Goal: Transaction & Acquisition: Purchase product/service

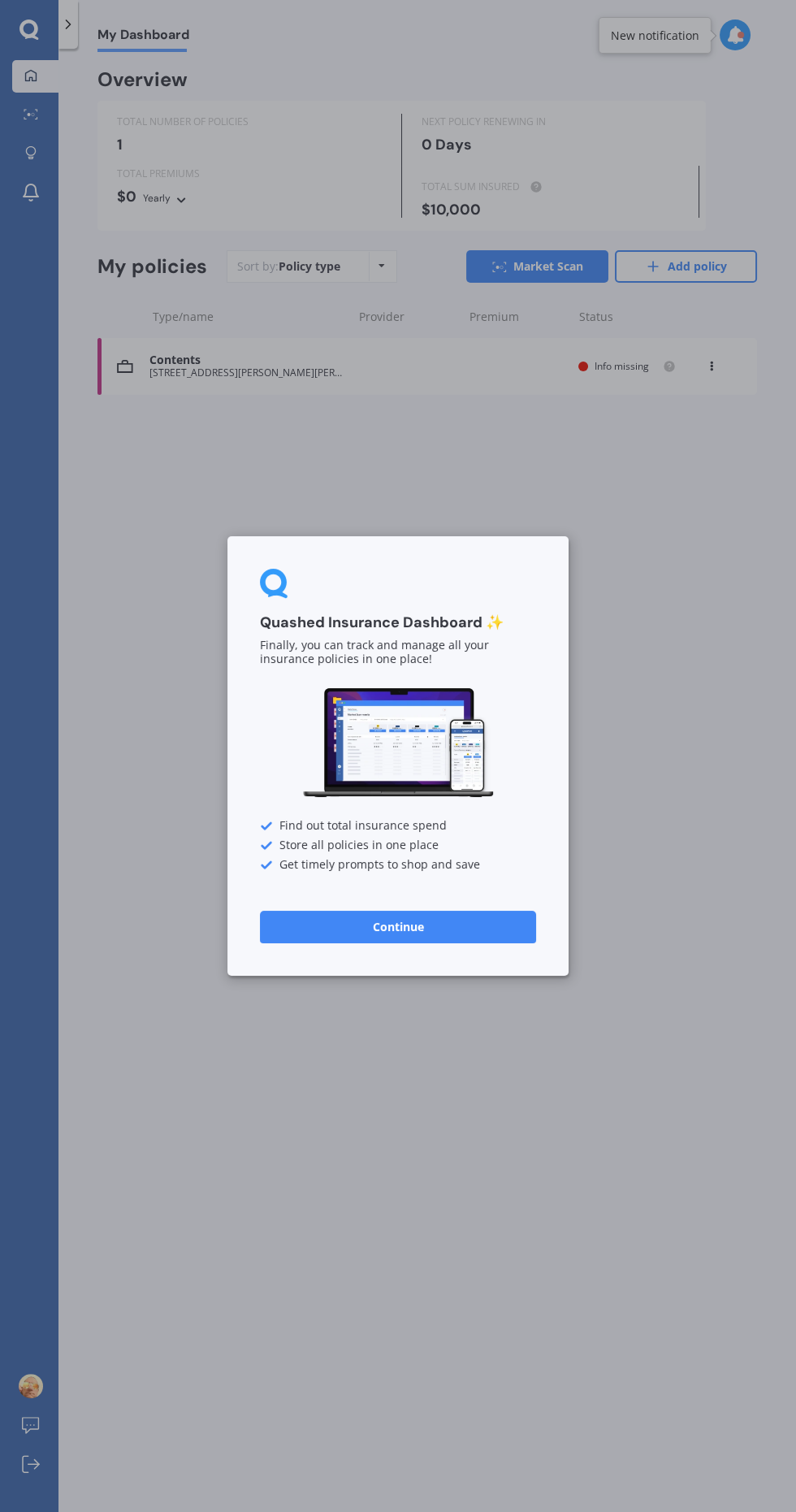
click at [433, 941] on button "Continue" at bounding box center [398, 927] width 276 height 32
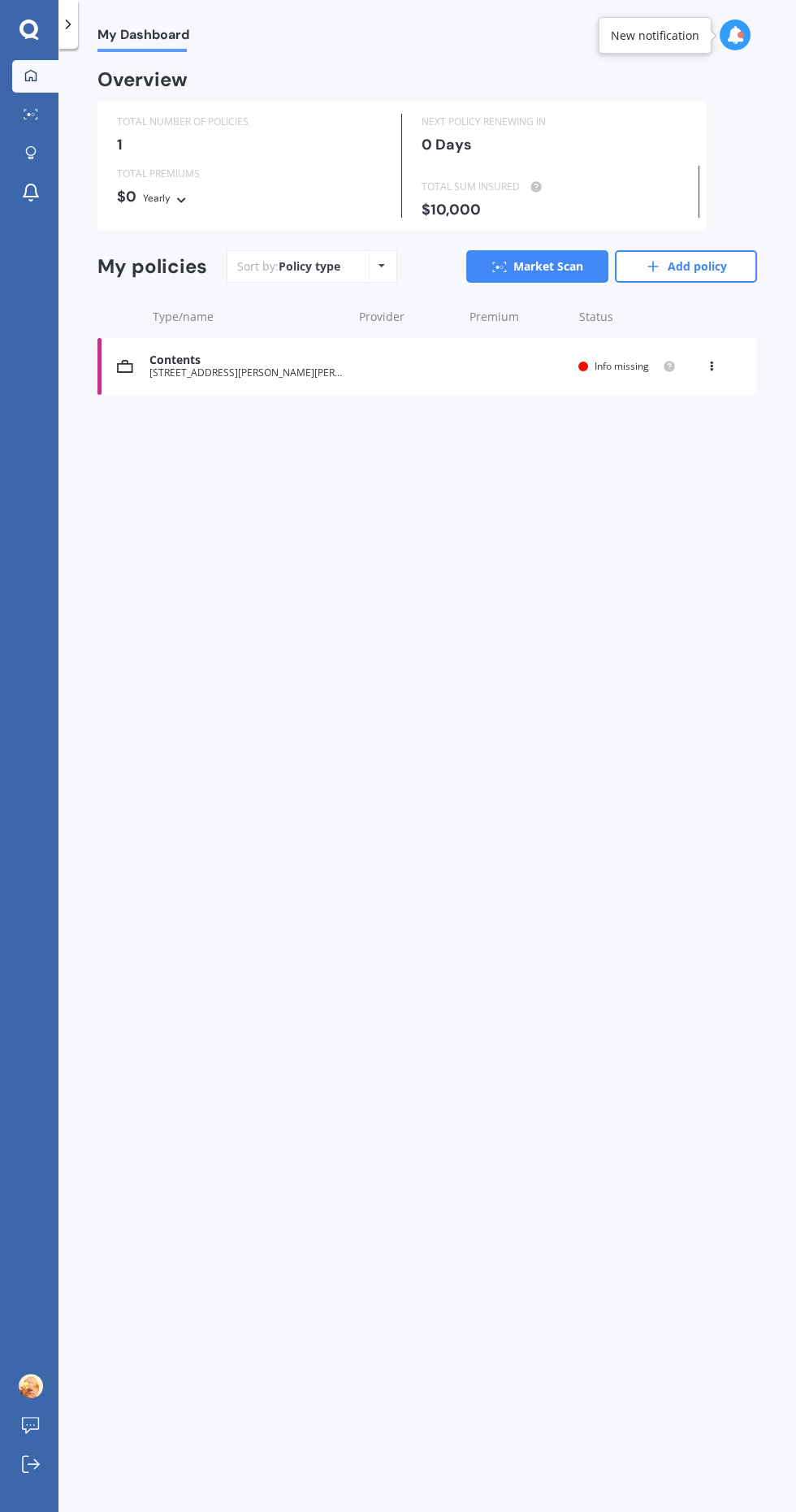
click at [519, 369] on div "Contents [STREET_ADDRESS][PERSON_NAME][PERSON_NAME] date Premium You are paying…" at bounding box center [427, 367] width 660 height 57
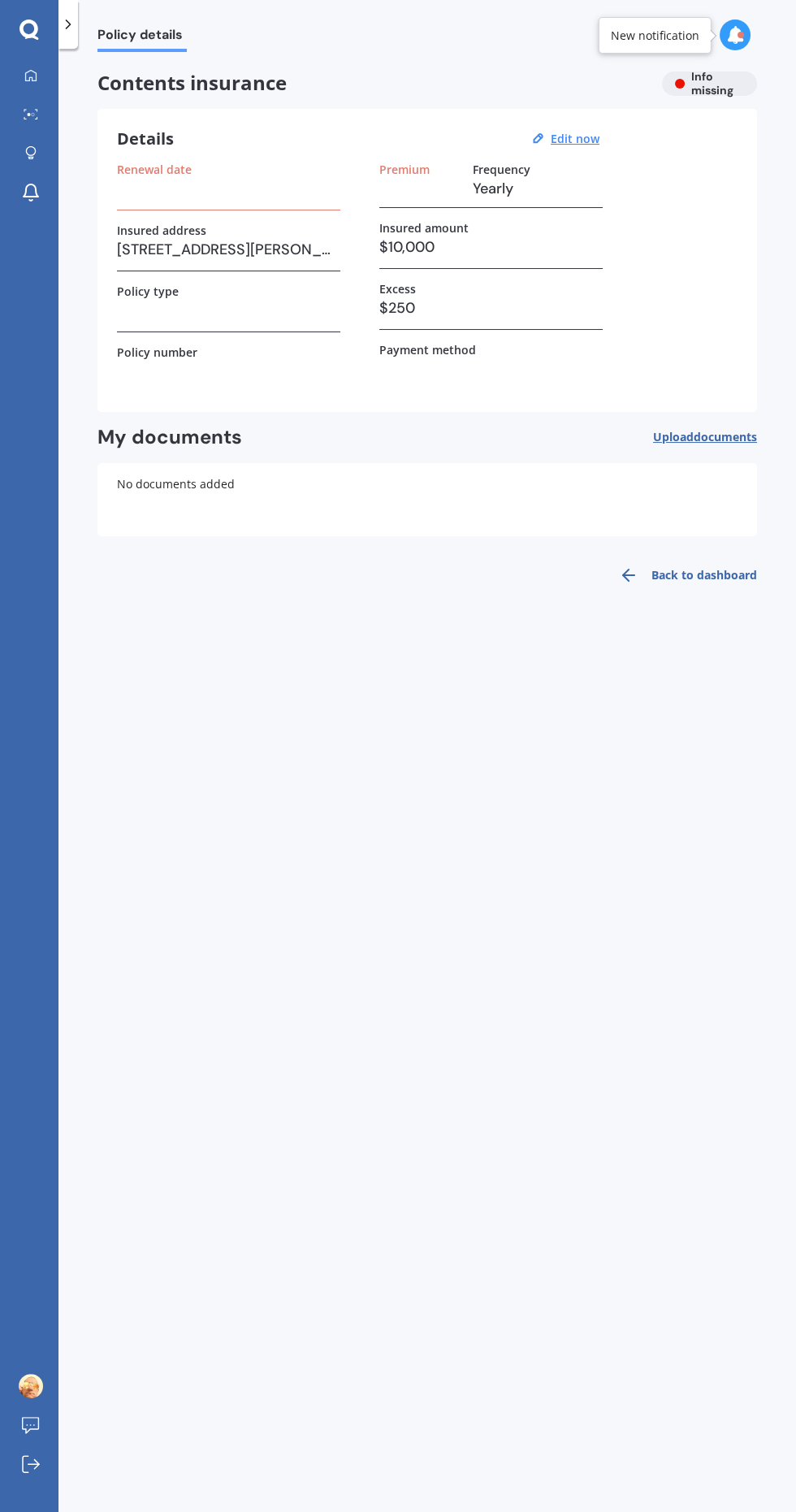
click at [727, 85] on div "Contents insurance Info missing" at bounding box center [427, 83] width 660 height 24
click at [743, 30] on icon at bounding box center [735, 35] width 18 height 18
click at [636, 104] on div "Market Scan Ready" at bounding box center [595, 109] width 113 height 18
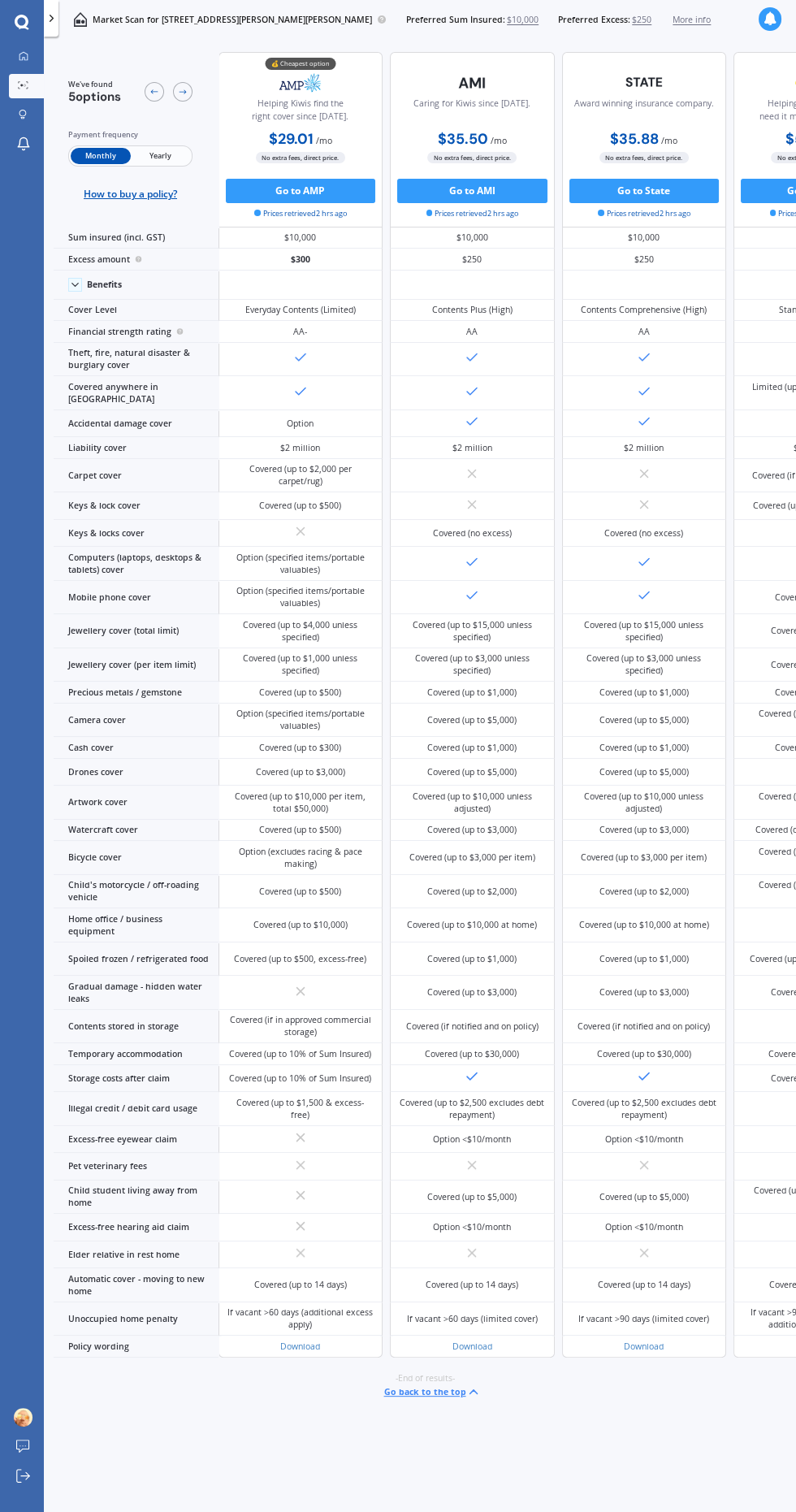
click at [270, 192] on button "Go to AMP" at bounding box center [301, 190] width 150 height 24
